Goal: Information Seeking & Learning: Learn about a topic

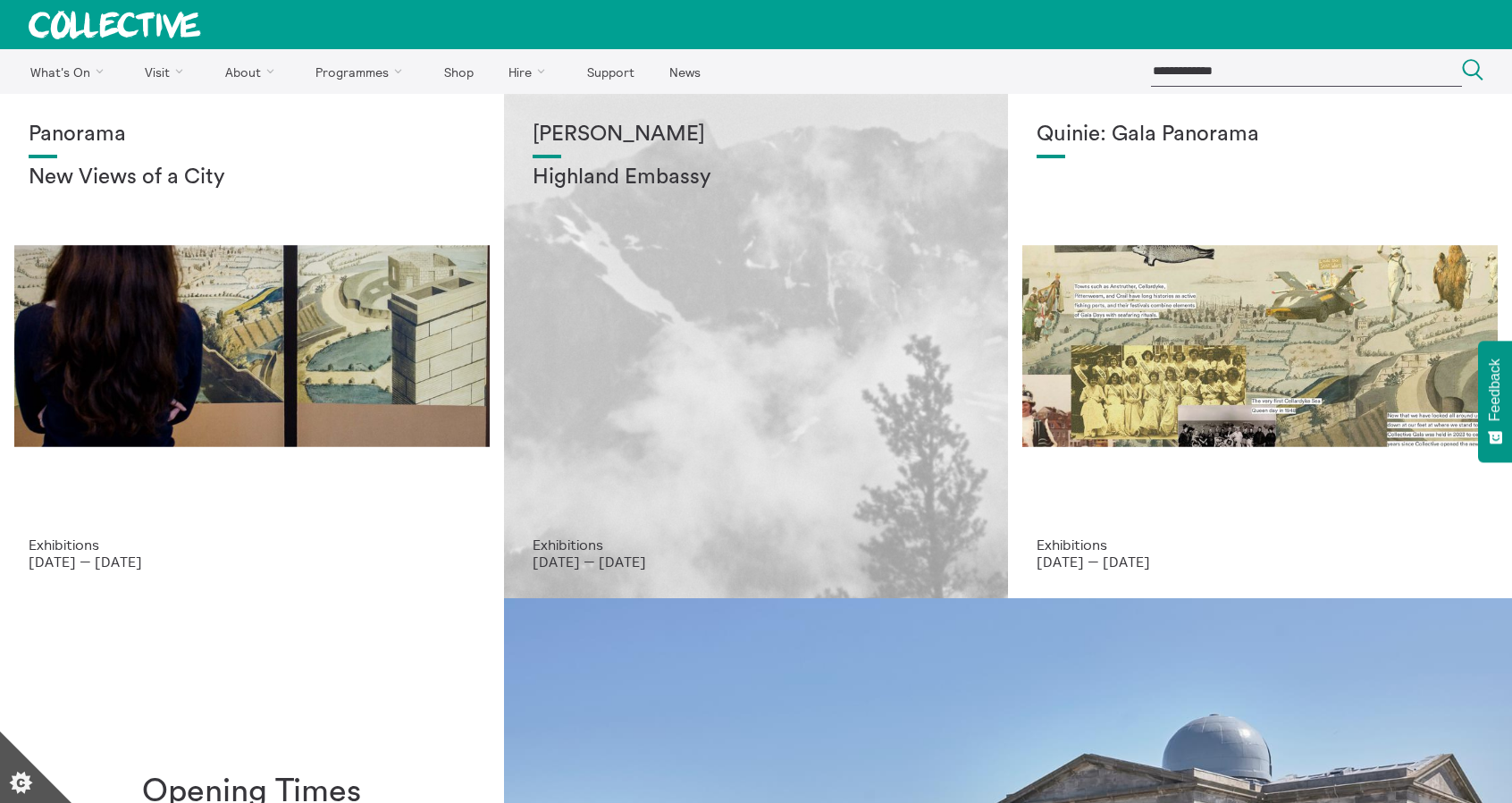
click at [662, 195] on div "Shen Xin Highland Embassy" at bounding box center [756, 329] width 447 height 414
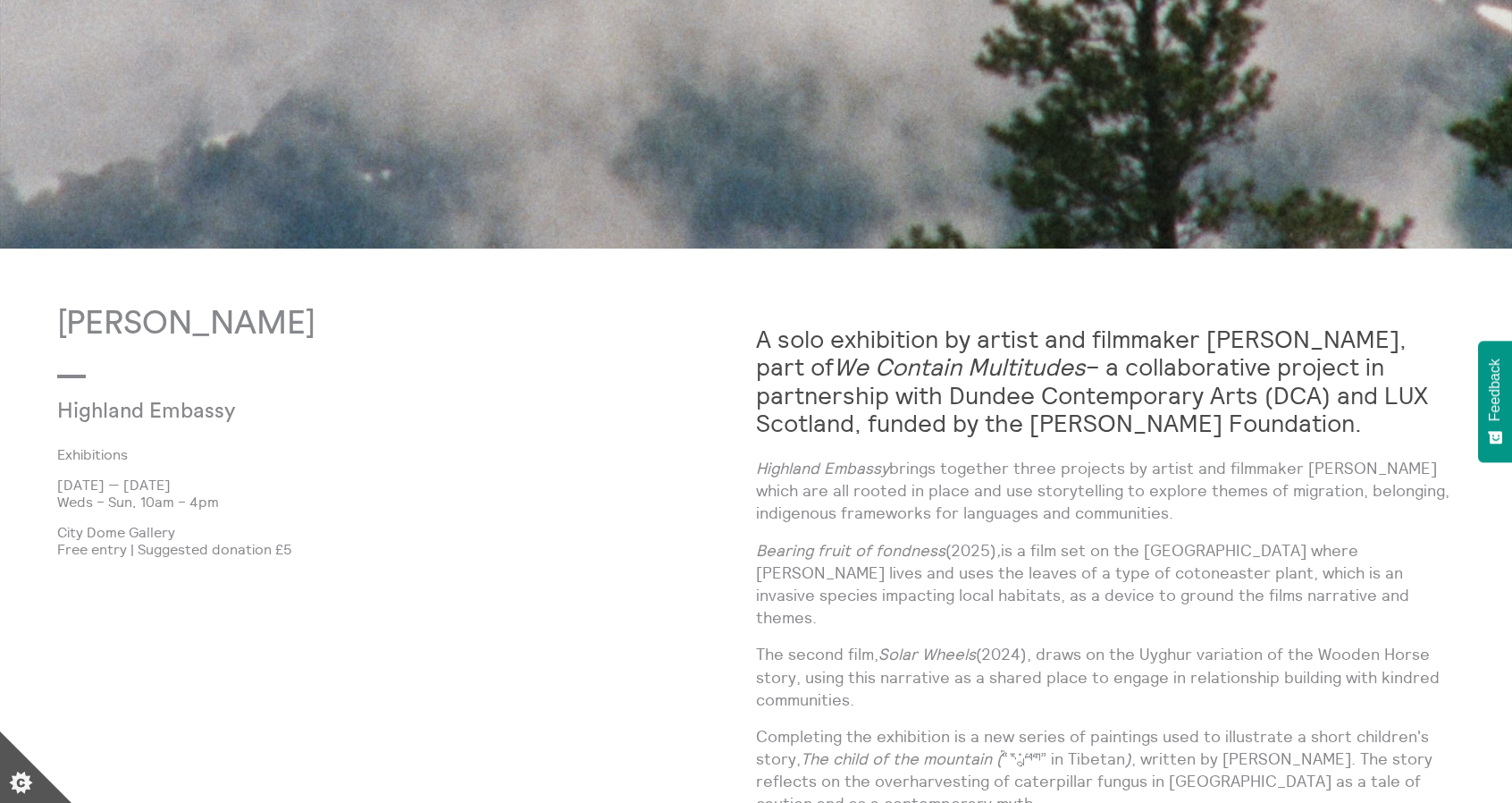
scroll to position [984, 0]
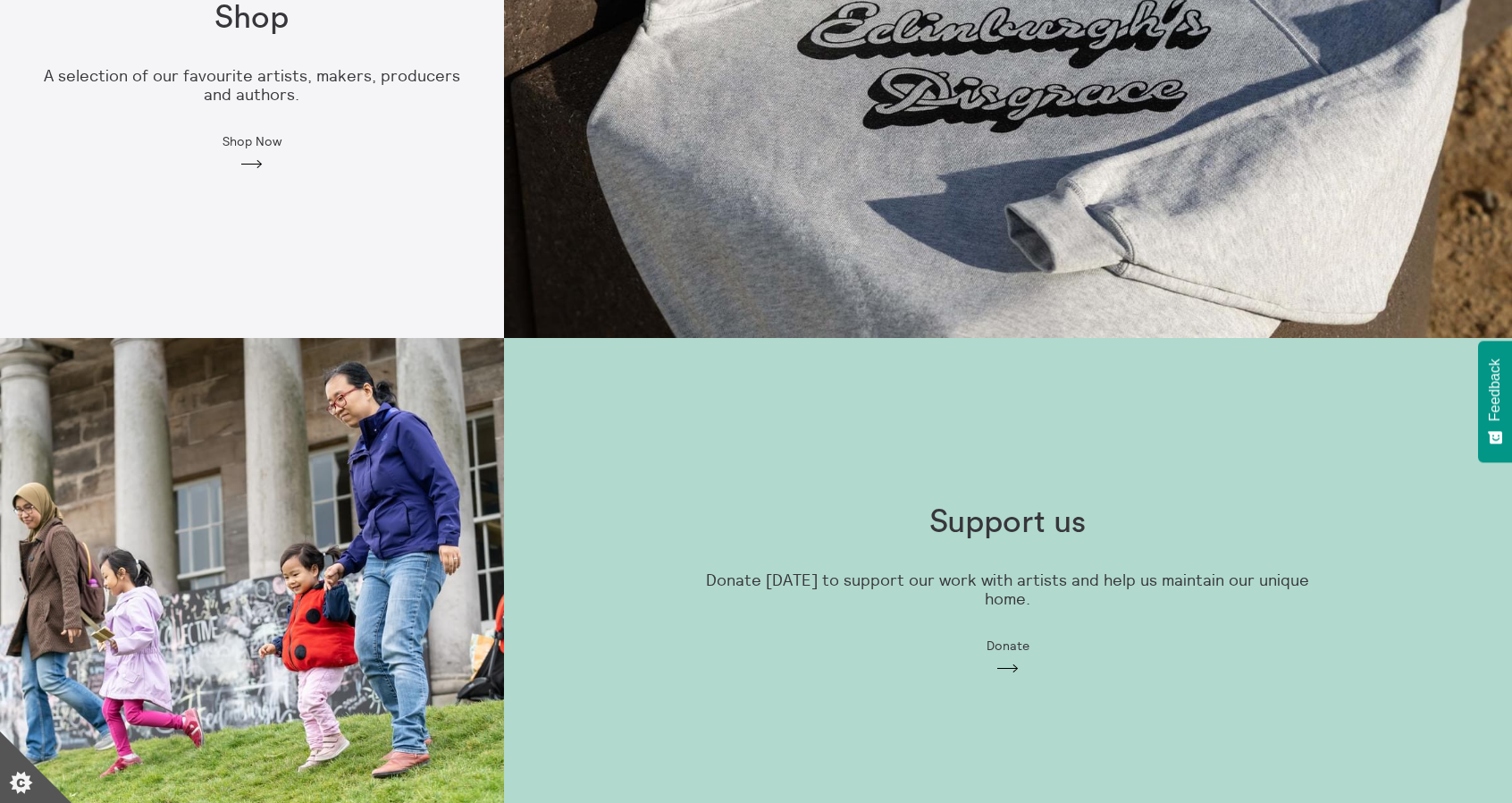
scroll to position [894, 0]
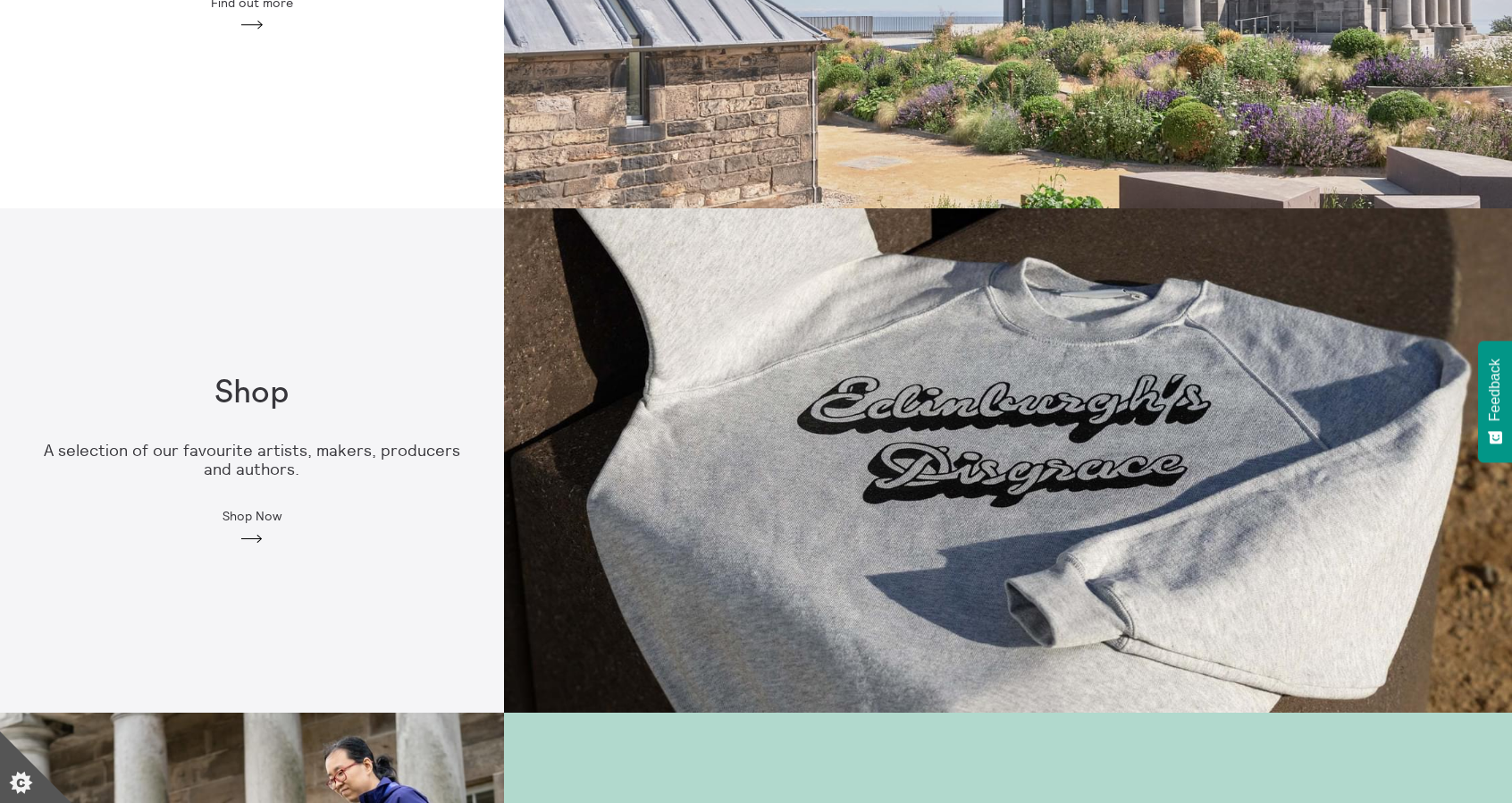
click at [253, 543] on icon "Arrow" at bounding box center [252, 538] width 29 height 16
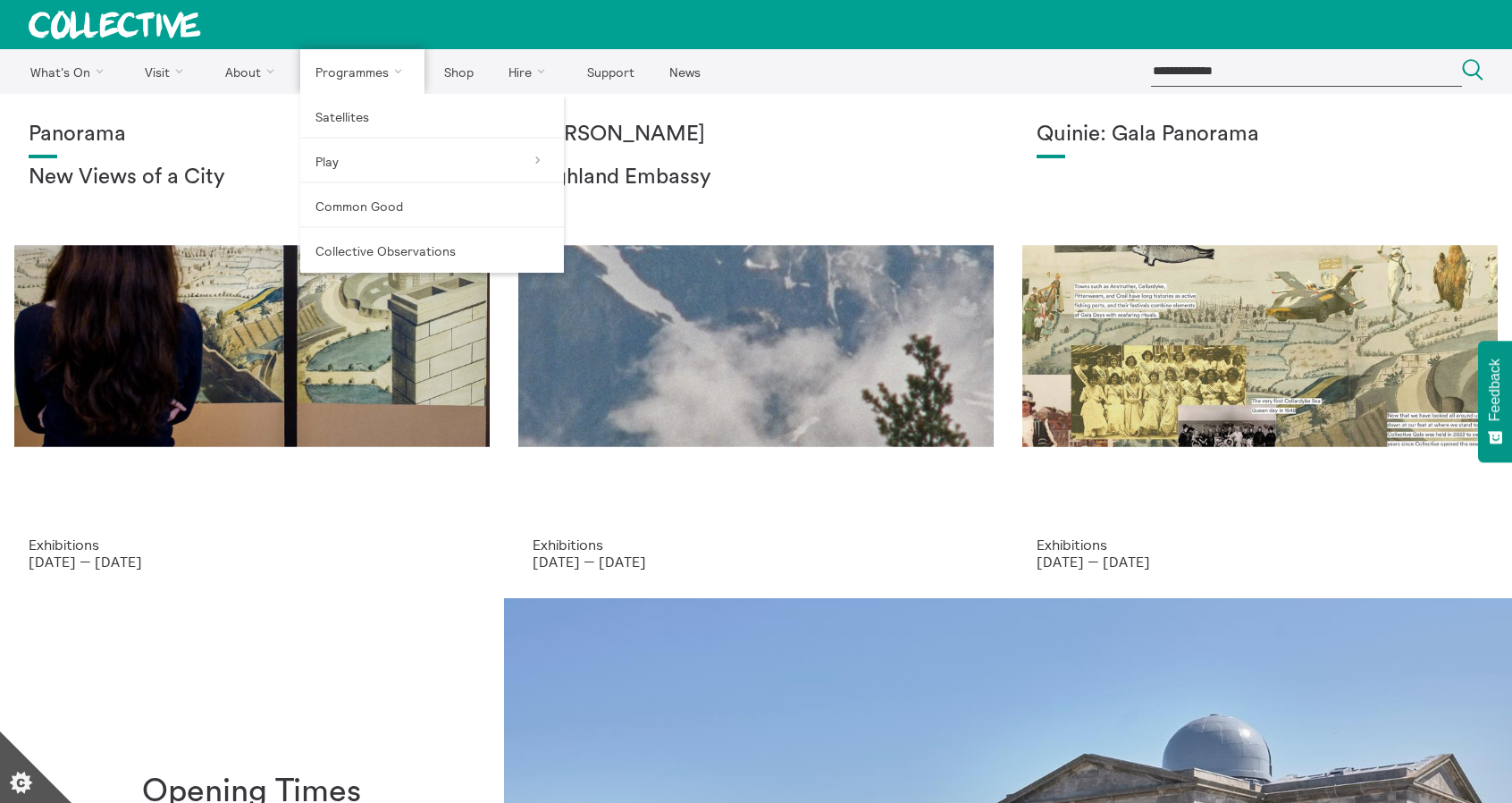
click at [367, 81] on link "Programmes" at bounding box center [363, 71] width 125 height 44
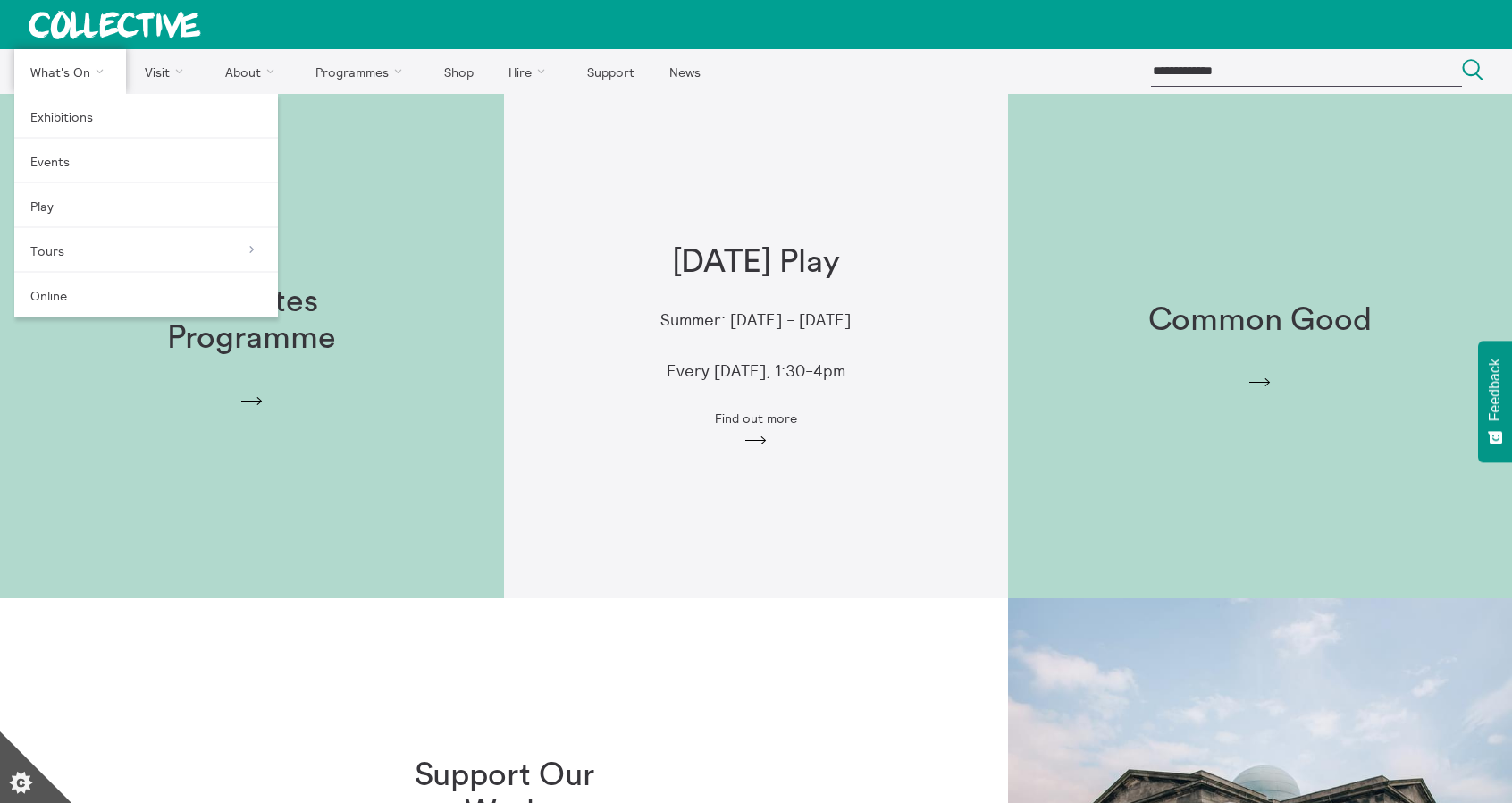
click at [75, 77] on link "What's On" at bounding box center [70, 71] width 111 height 44
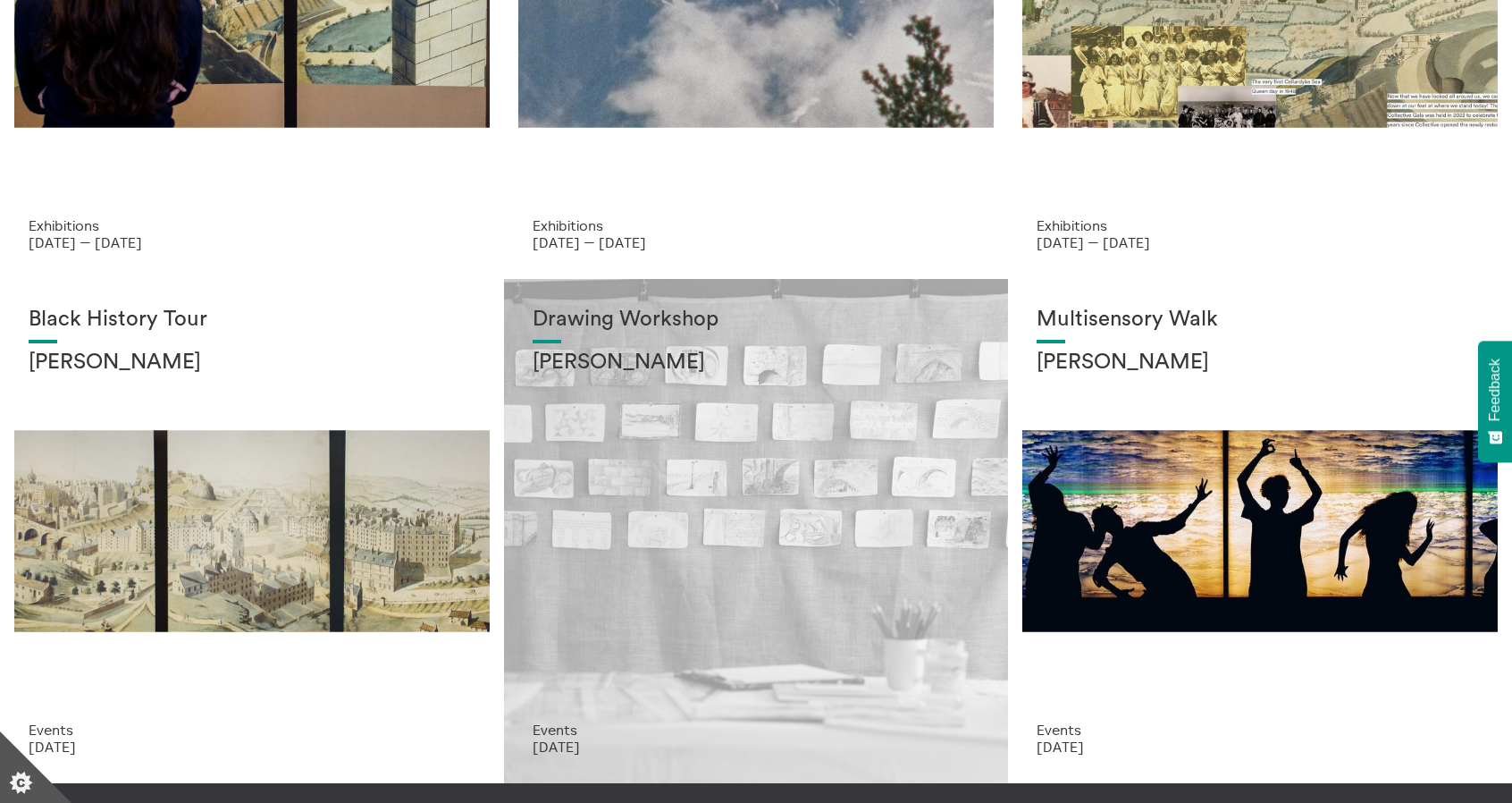
scroll to position [460, 0]
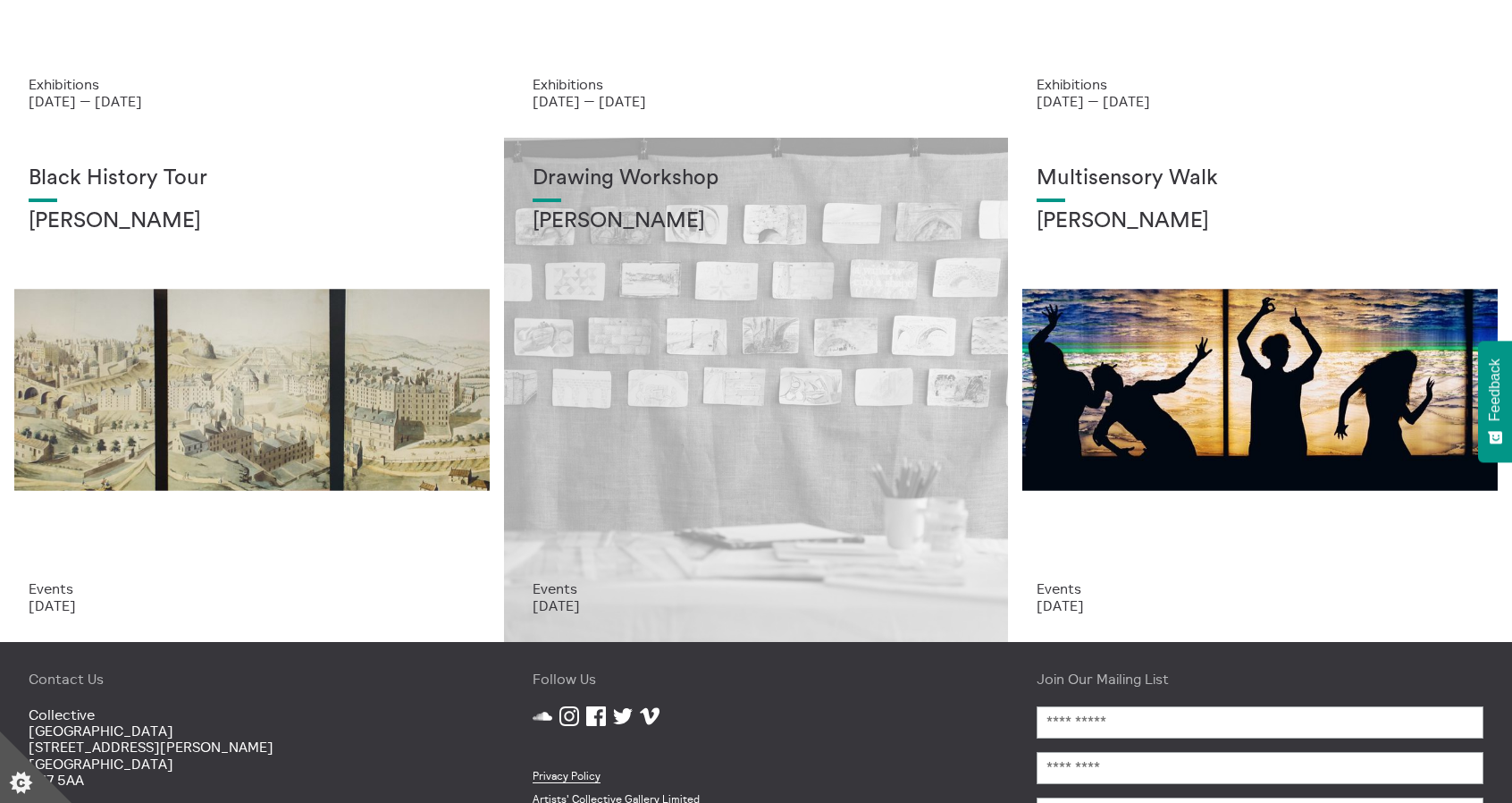
click at [749, 335] on div "Drawing Workshop Annie Lord" at bounding box center [756, 372] width 447 height 414
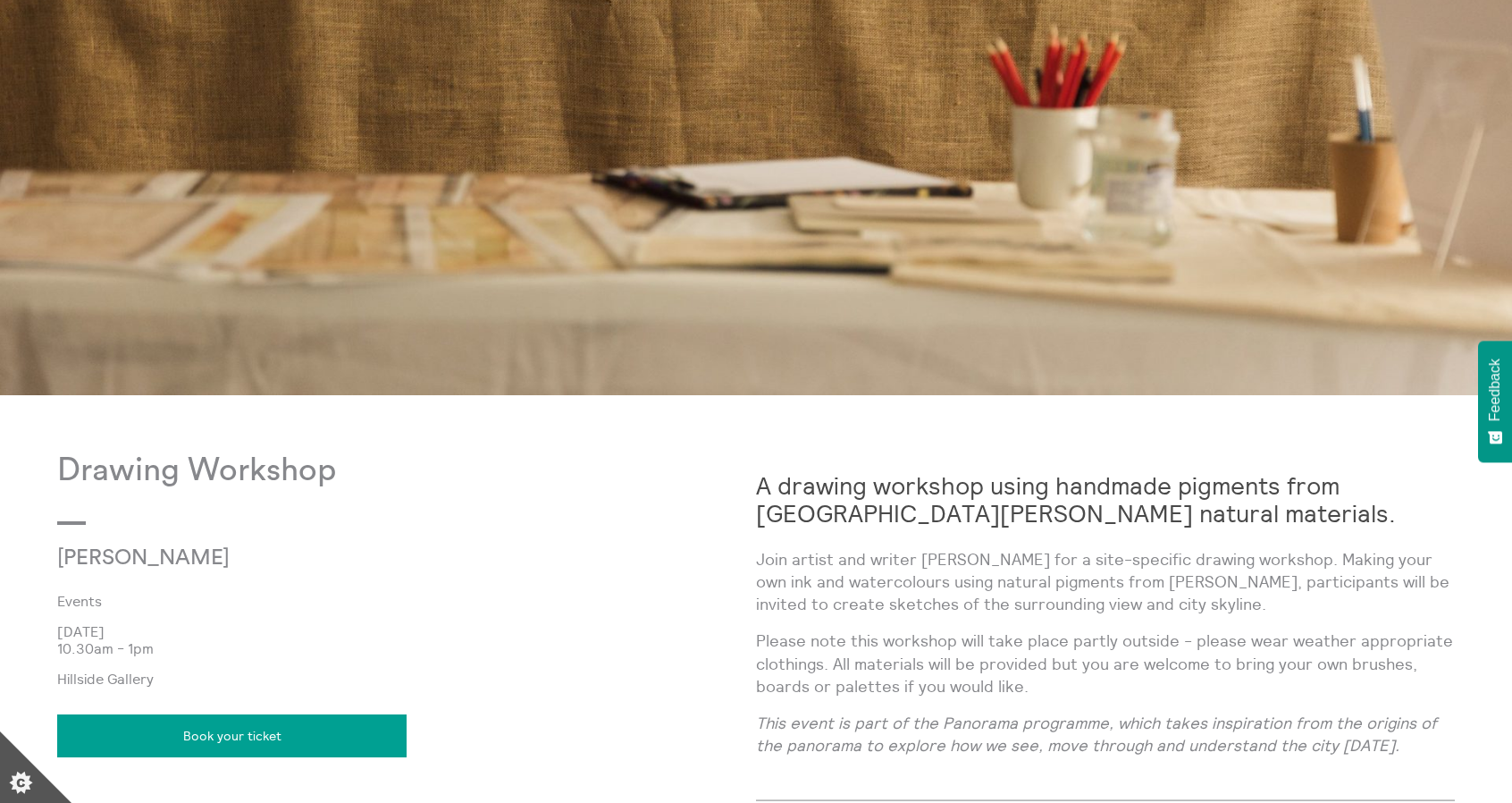
scroll to position [715, 0]
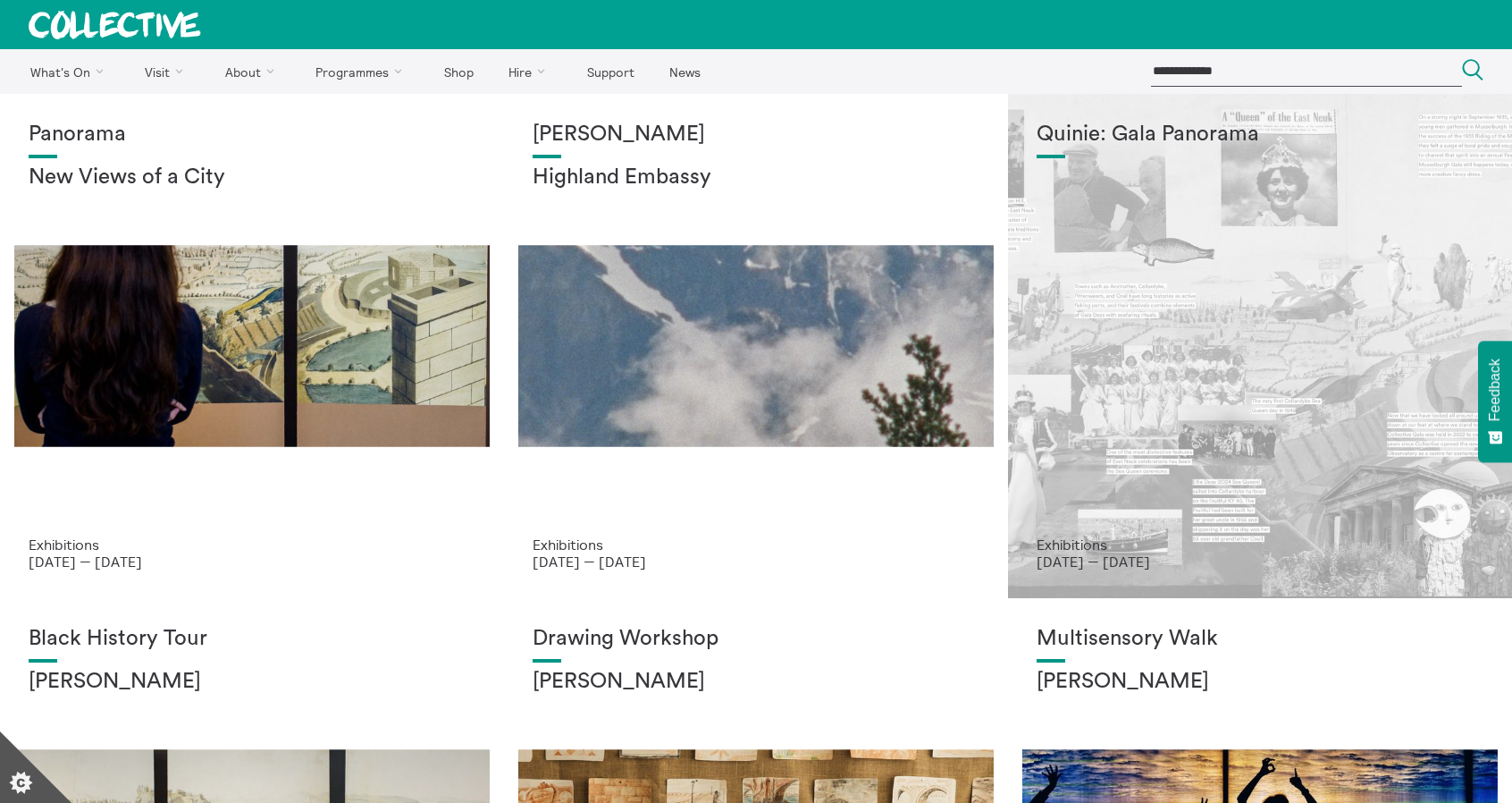
click at [1196, 374] on div "Quinie: Gala Panorama" at bounding box center [1260, 329] width 447 height 414
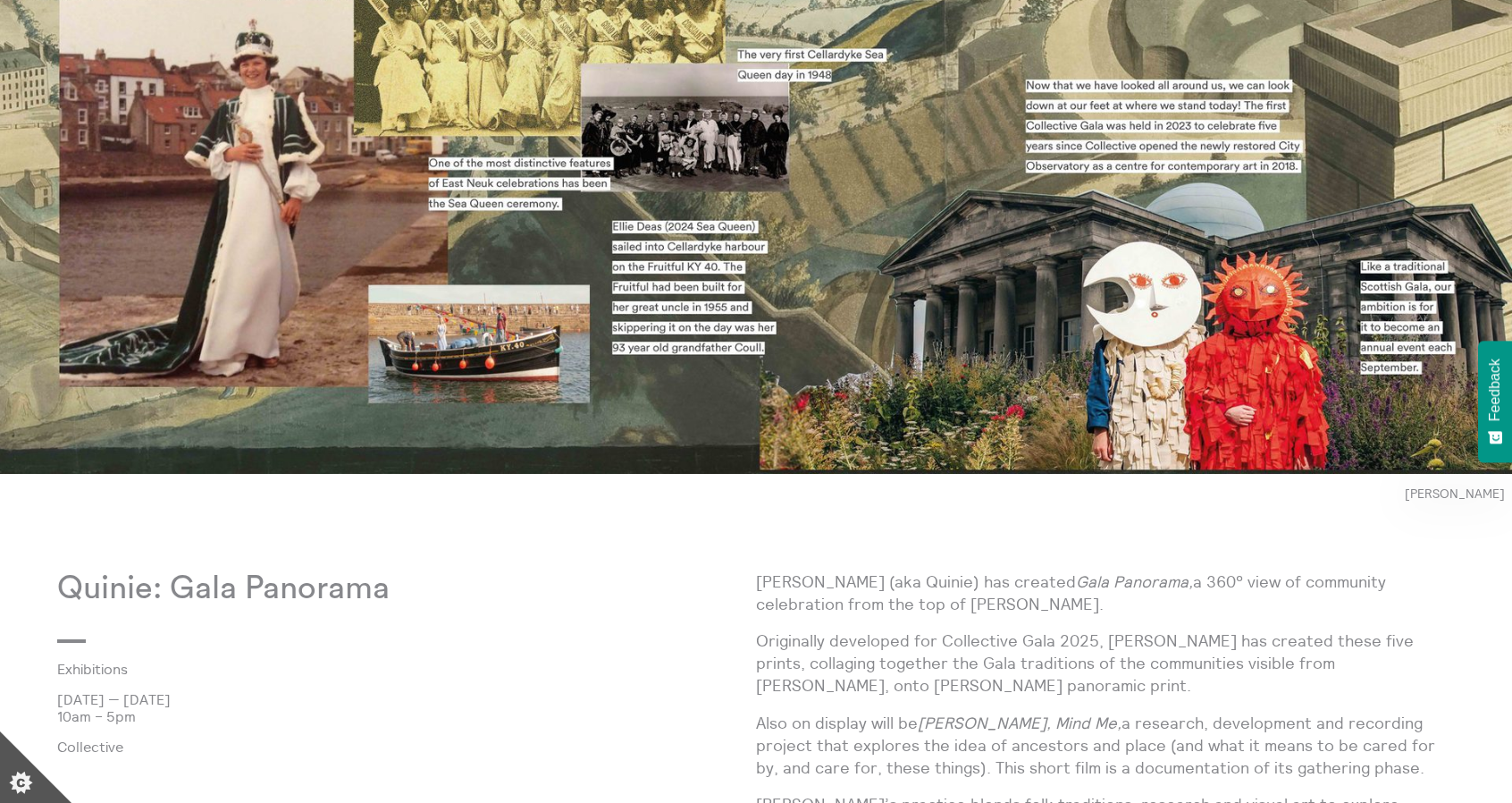
scroll to position [447, 0]
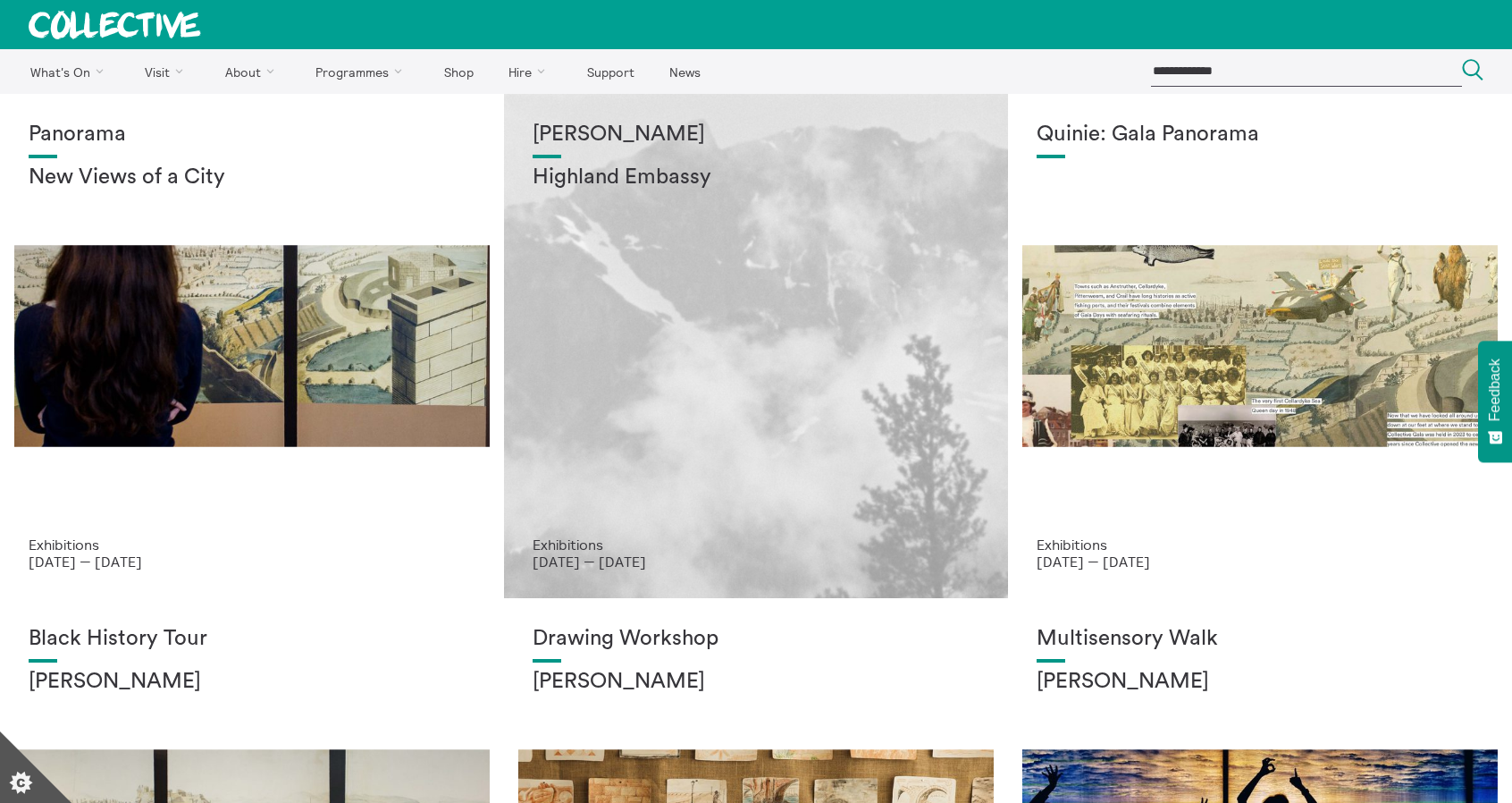
click at [728, 298] on div "[PERSON_NAME] Highland Embassy" at bounding box center [756, 329] width 447 height 414
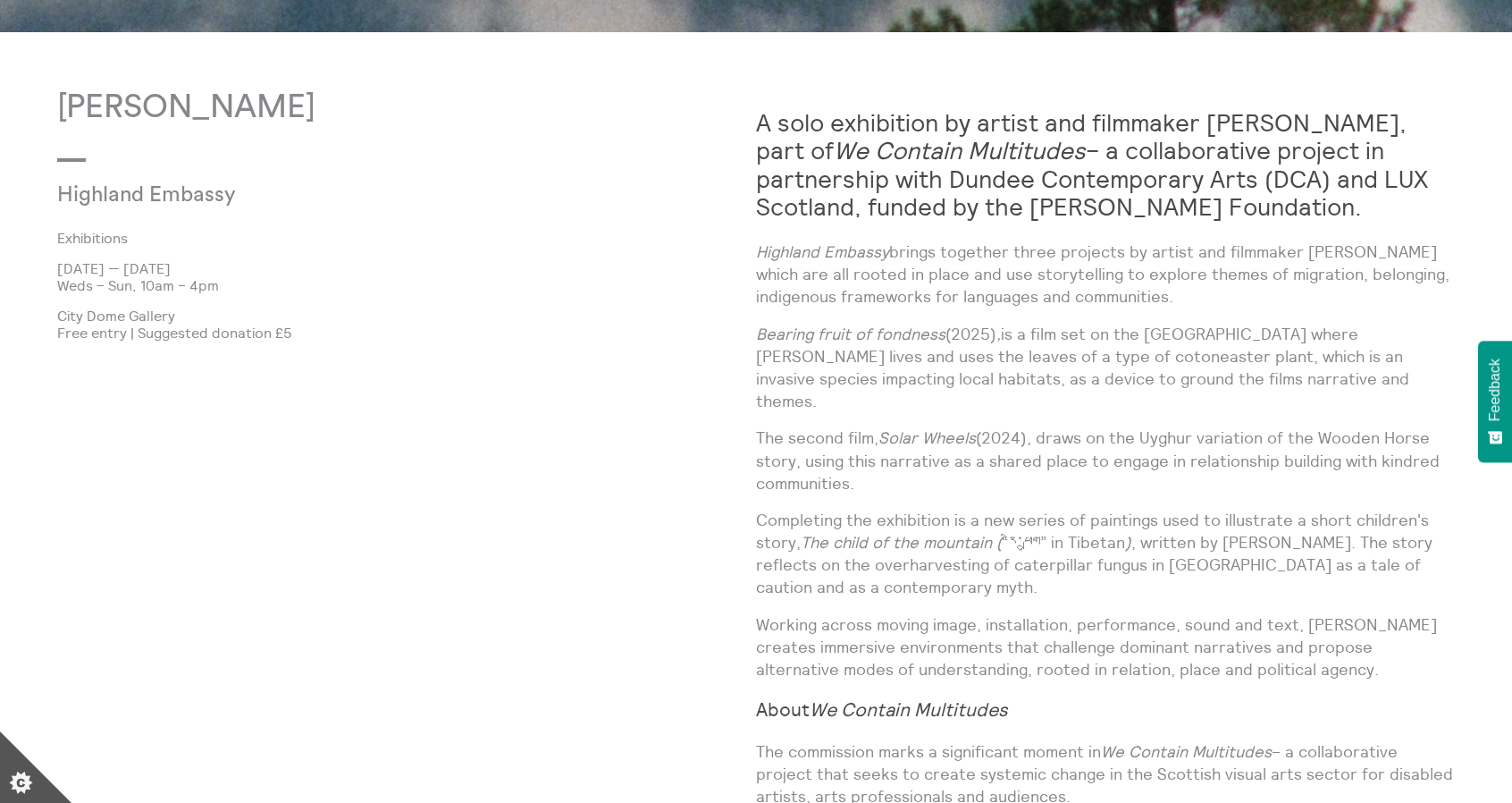
scroll to position [1252, 0]
